Goal: Task Accomplishment & Management: Complete application form

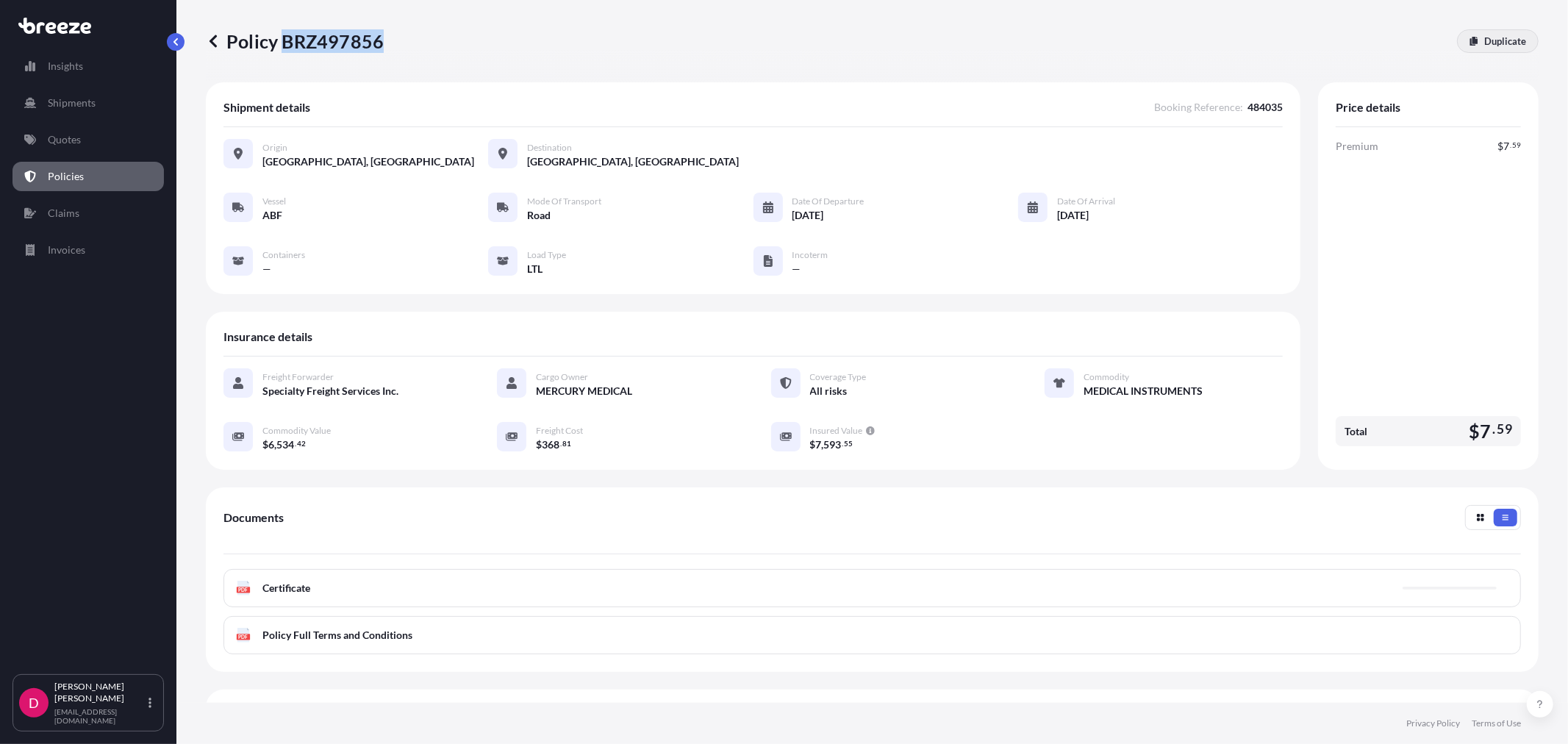
click at [1496, 47] on p "Duplicate" at bounding box center [1505, 41] width 42 height 15
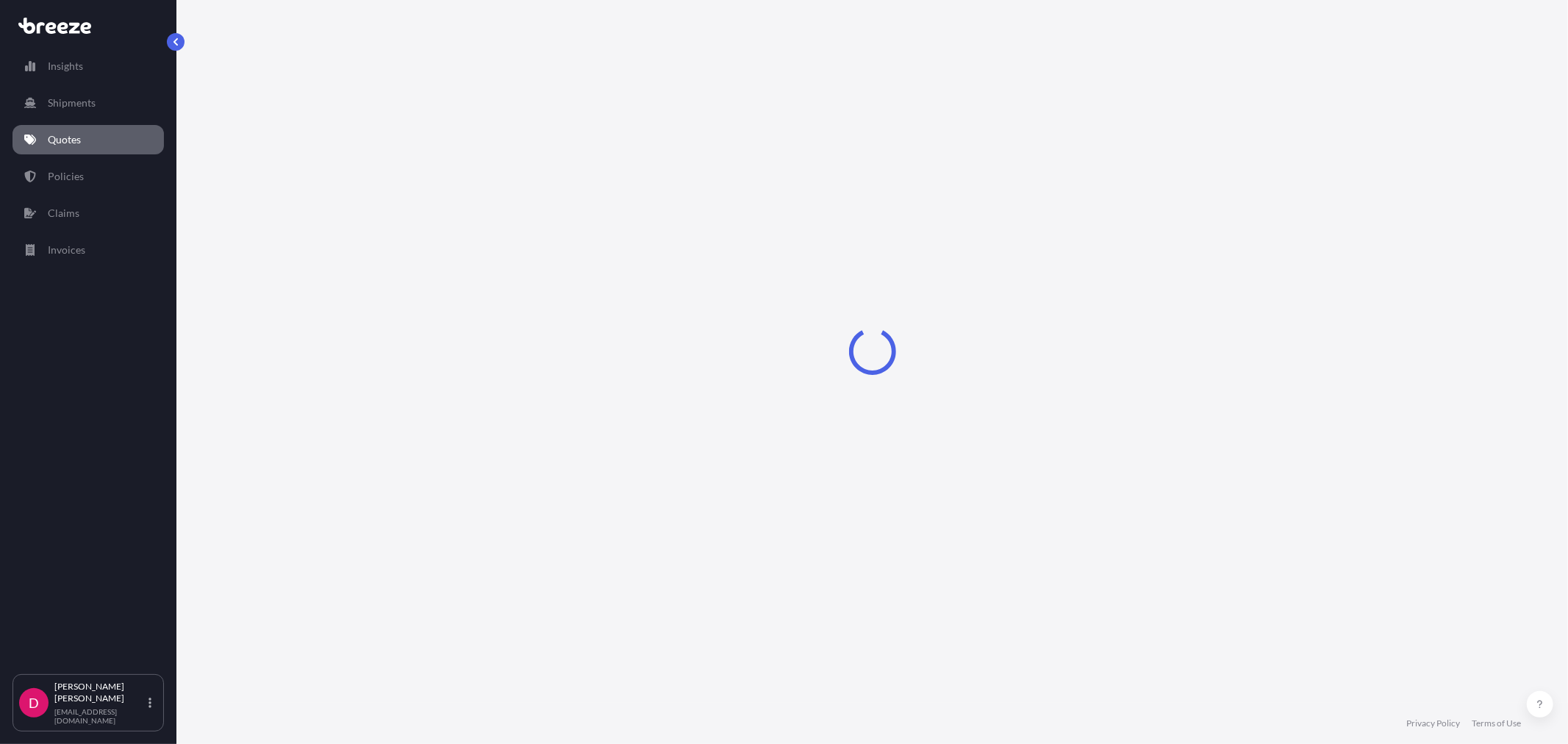
select select "Road"
select select "1"
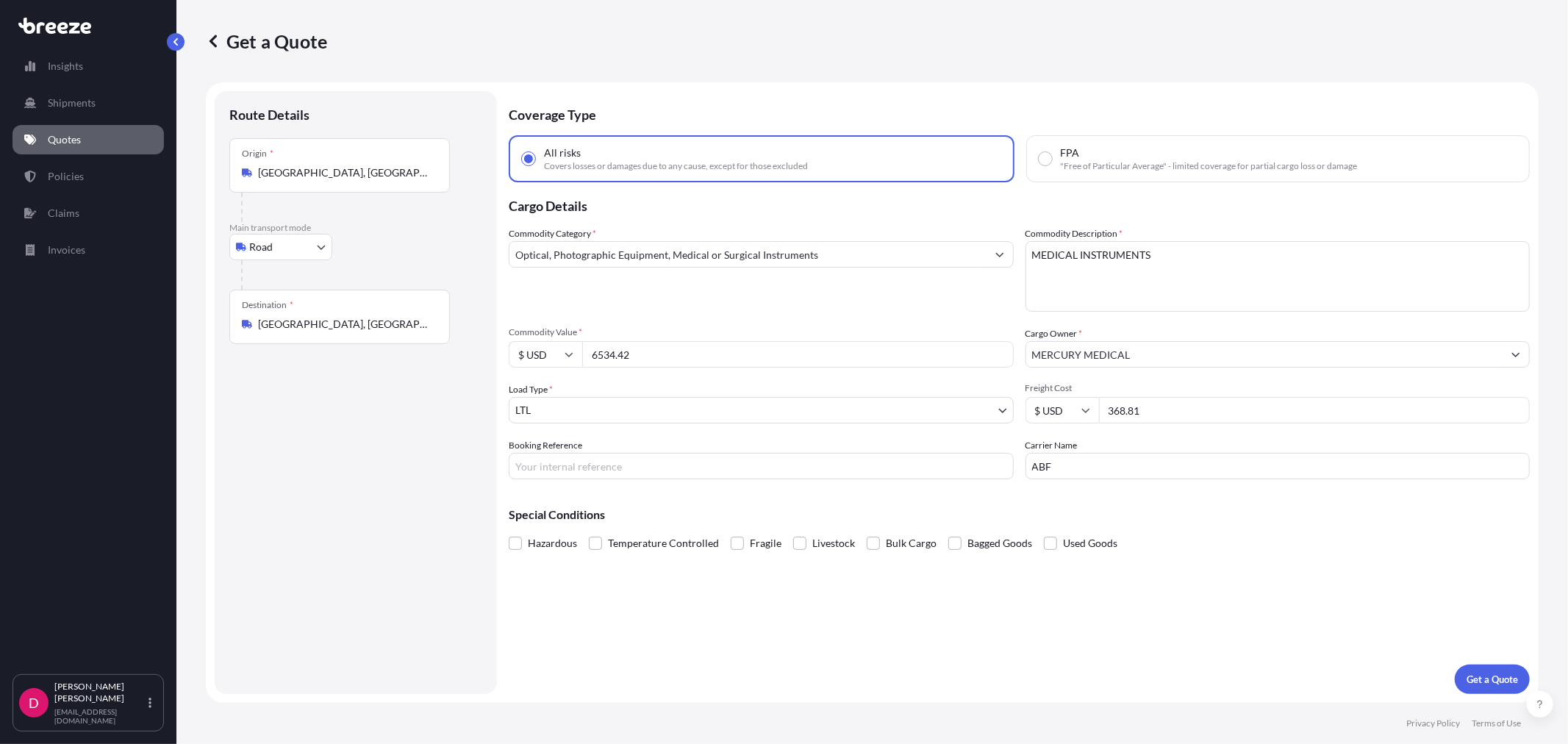
drag, startPoint x: 1172, startPoint y: 413, endPoint x: 1016, endPoint y: 394, distance: 157.2
click at [1016, 394] on div "Commodity Category * Optical, Photographic Equipment, Medical or Surgical Instr…" at bounding box center [1019, 353] width 1021 height 253
paste input "7307.18"
type input "7307.18"
drag, startPoint x: 646, startPoint y: 353, endPoint x: 512, endPoint y: 355, distance: 134.0
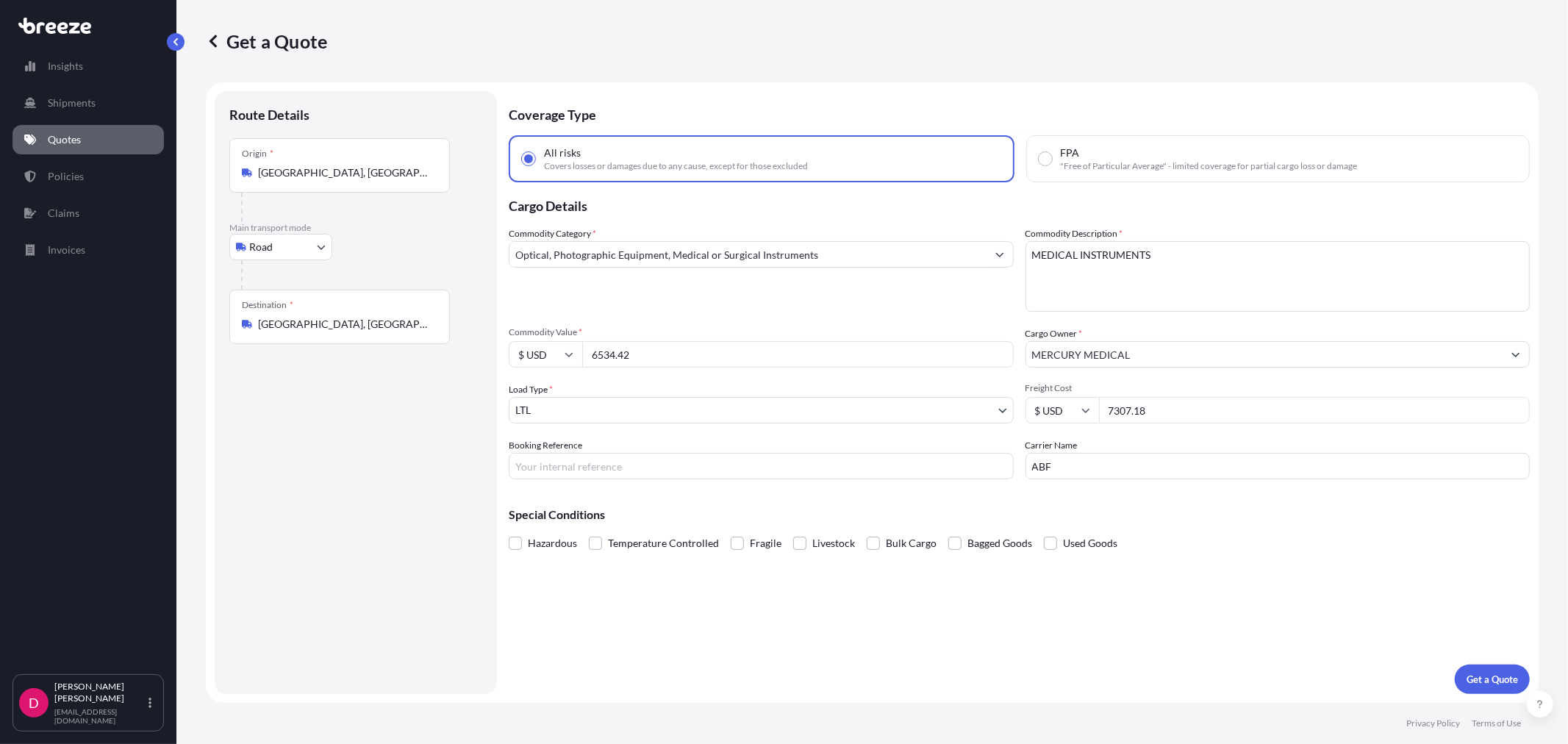
click at [512, 355] on div "$ USD 6534.42" at bounding box center [761, 354] width 505 height 27
paste input "7307.18"
type input "7307.18"
drag, startPoint x: 1178, startPoint y: 405, endPoint x: 1049, endPoint y: 421, distance: 130.0
click at [1049, 421] on div "$ USD 7307.18" at bounding box center [1278, 410] width 505 height 27
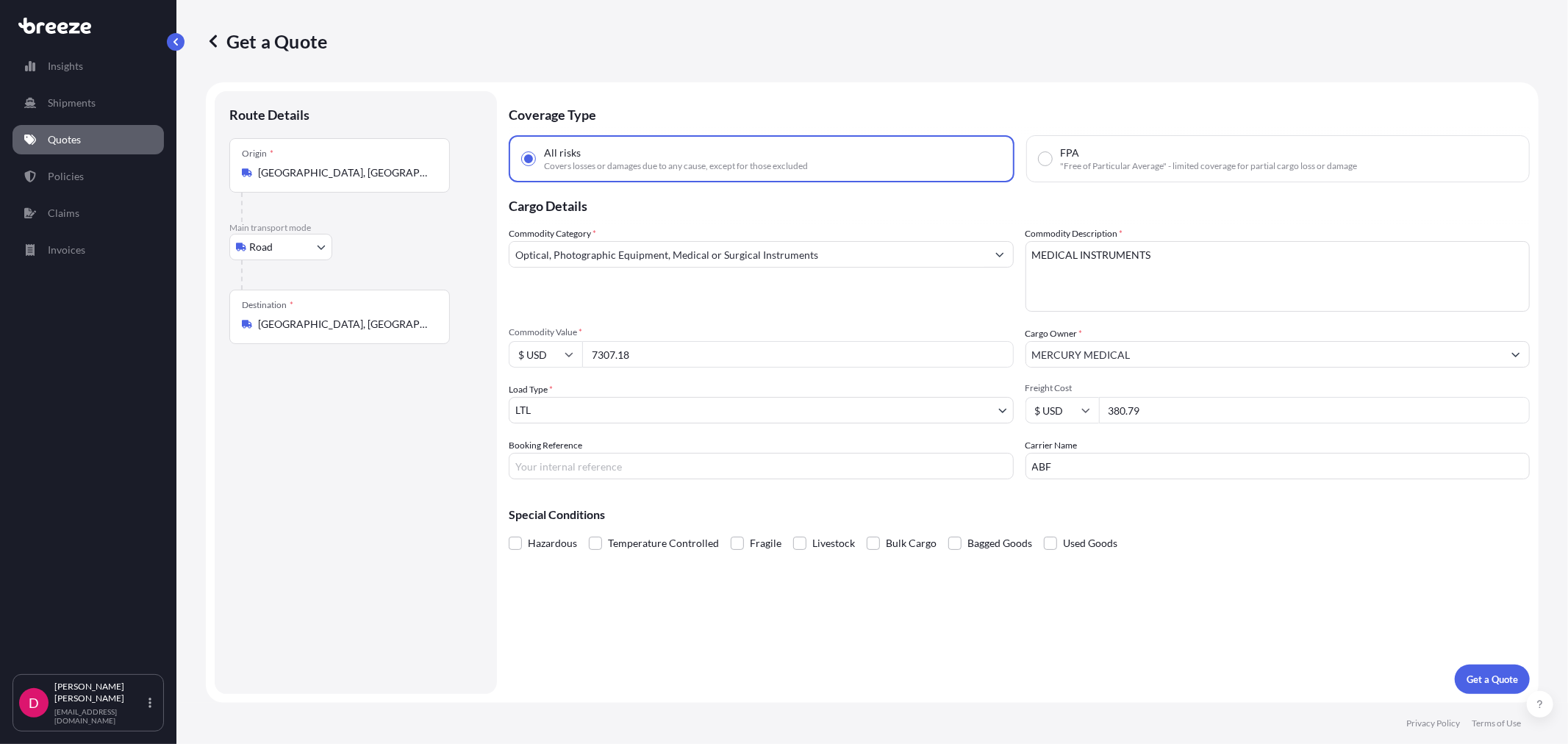
type input "380.79"
click at [795, 463] on input "Booking Reference" at bounding box center [761, 466] width 505 height 27
type input "484178"
click at [1463, 674] on button "Get a Quote" at bounding box center [1492, 680] width 75 height 30
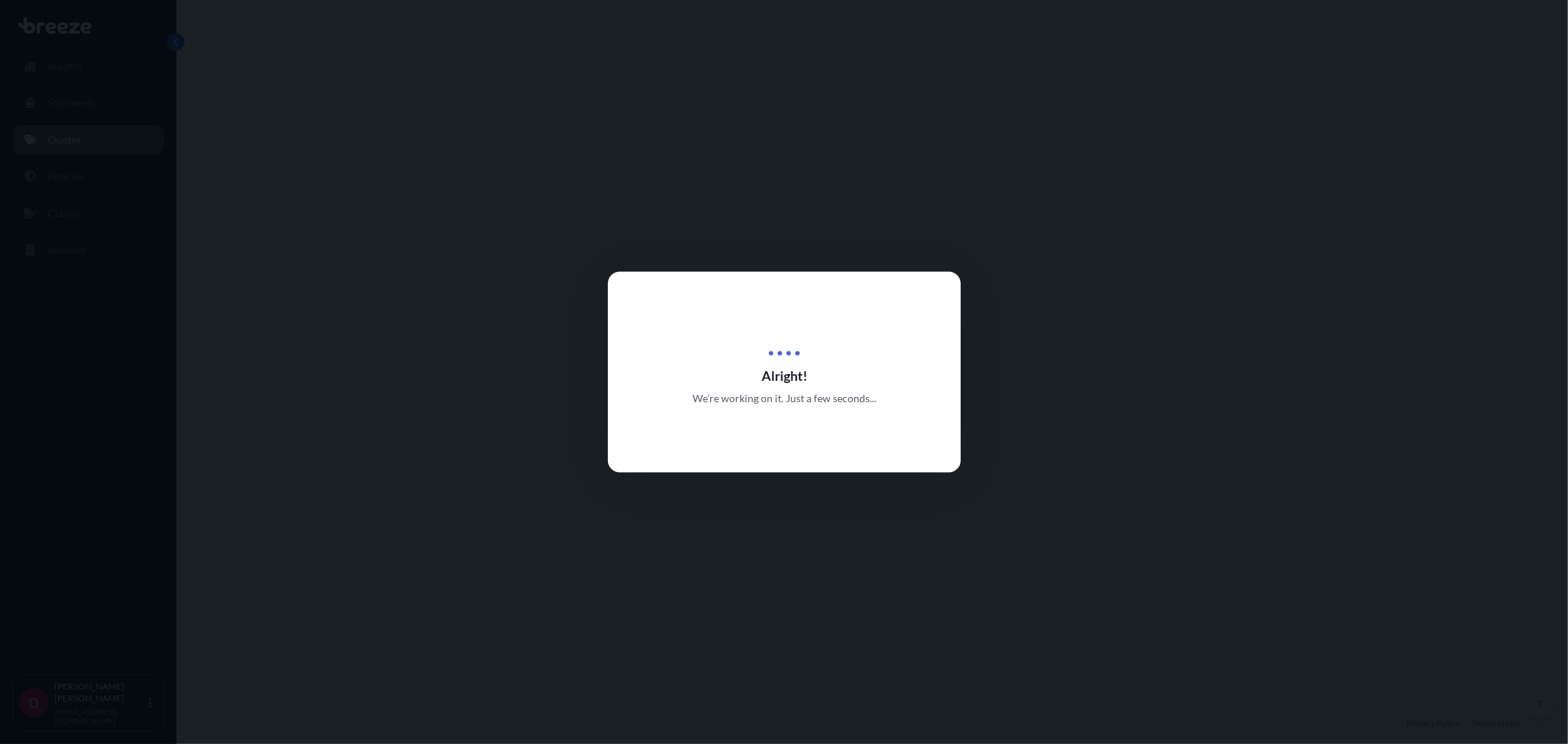
select select "Road"
select select "1"
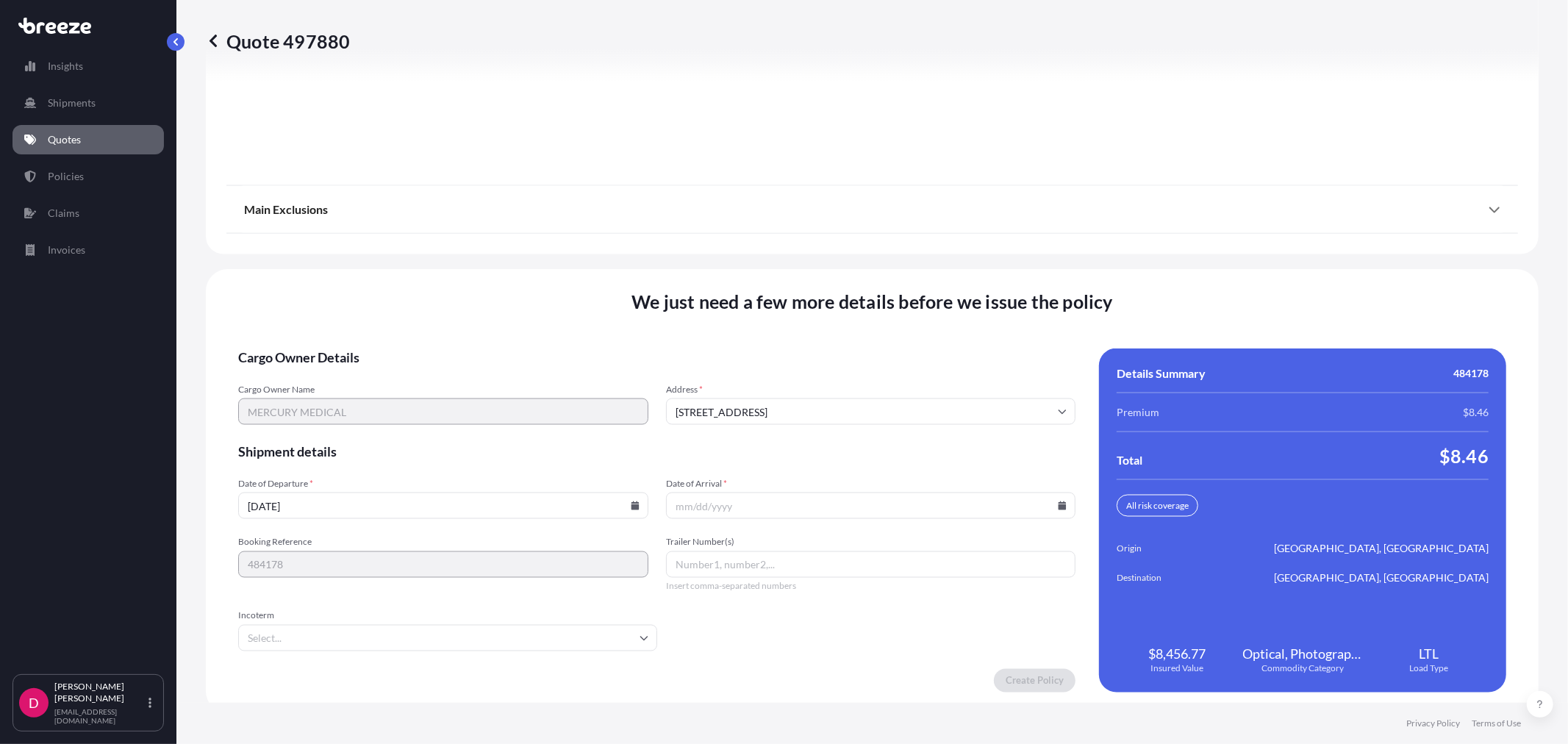
scroll to position [1819, 0]
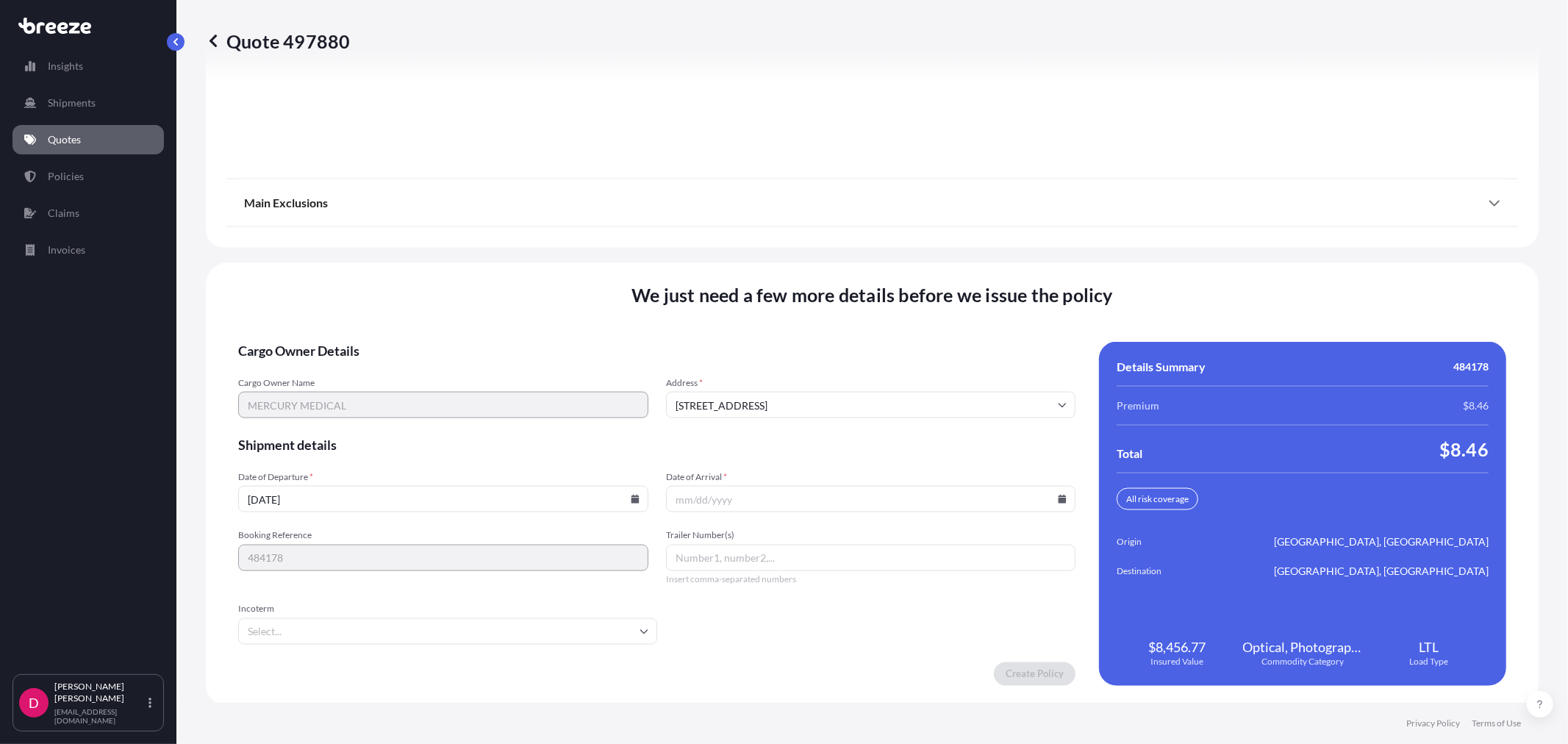
click at [1058, 500] on icon at bounding box center [1062, 499] width 8 height 9
click at [970, 247] on button at bounding box center [964, 248] width 24 height 24
click at [797, 339] on button "9" at bounding box center [797, 337] width 24 height 24
type input "[DATE]"
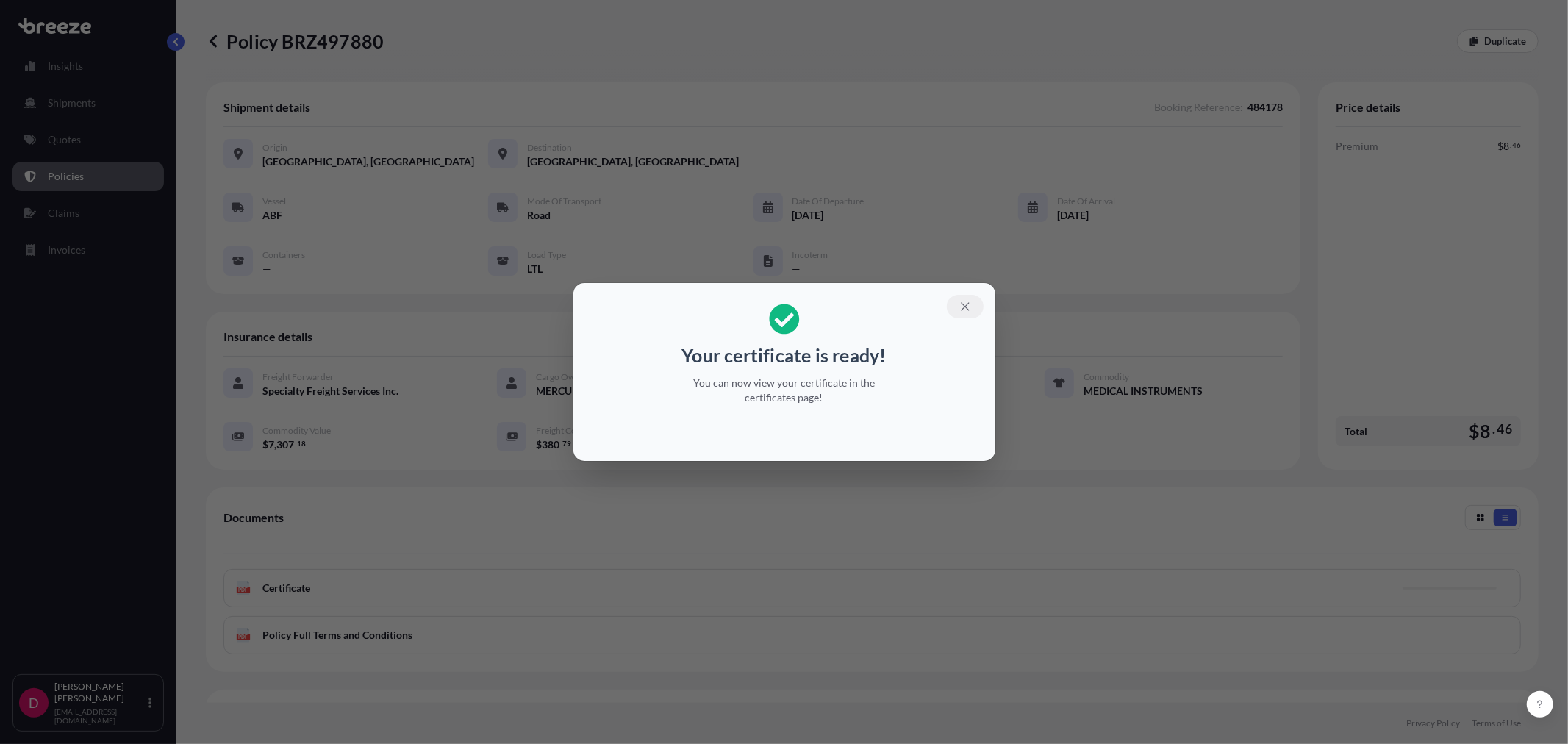
click at [968, 314] on button "button" at bounding box center [965, 307] width 37 height 24
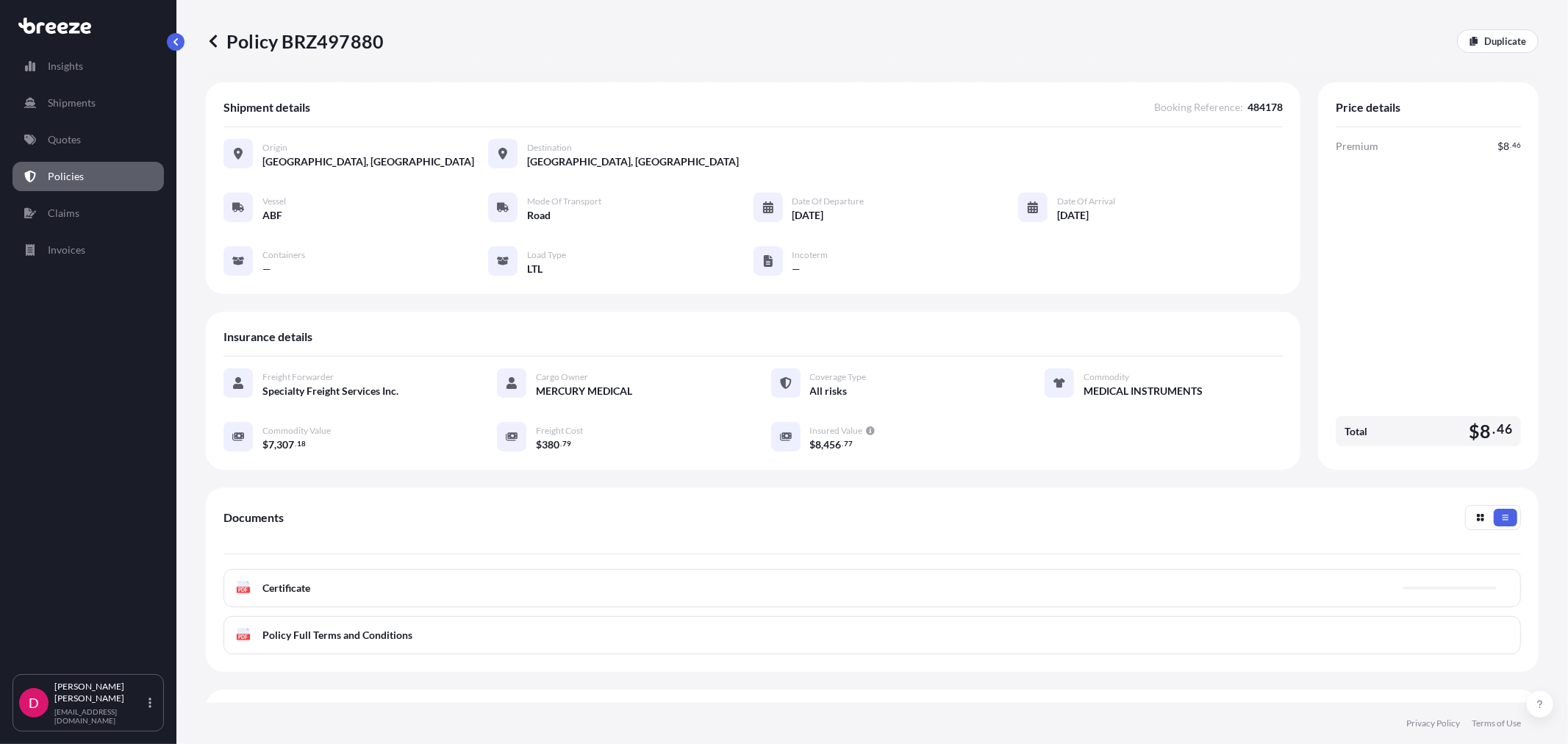
drag, startPoint x: 355, startPoint y: 27, endPoint x: 353, endPoint y: 40, distance: 13.2
click at [355, 27] on div "Policy BRZ497880 Duplicate" at bounding box center [872, 41] width 1333 height 82
click at [354, 40] on p "Policy BRZ497880" at bounding box center [294, 41] width 178 height 24
copy p "BRZ497880"
